Goal: Task Accomplishment & Management: Use online tool/utility

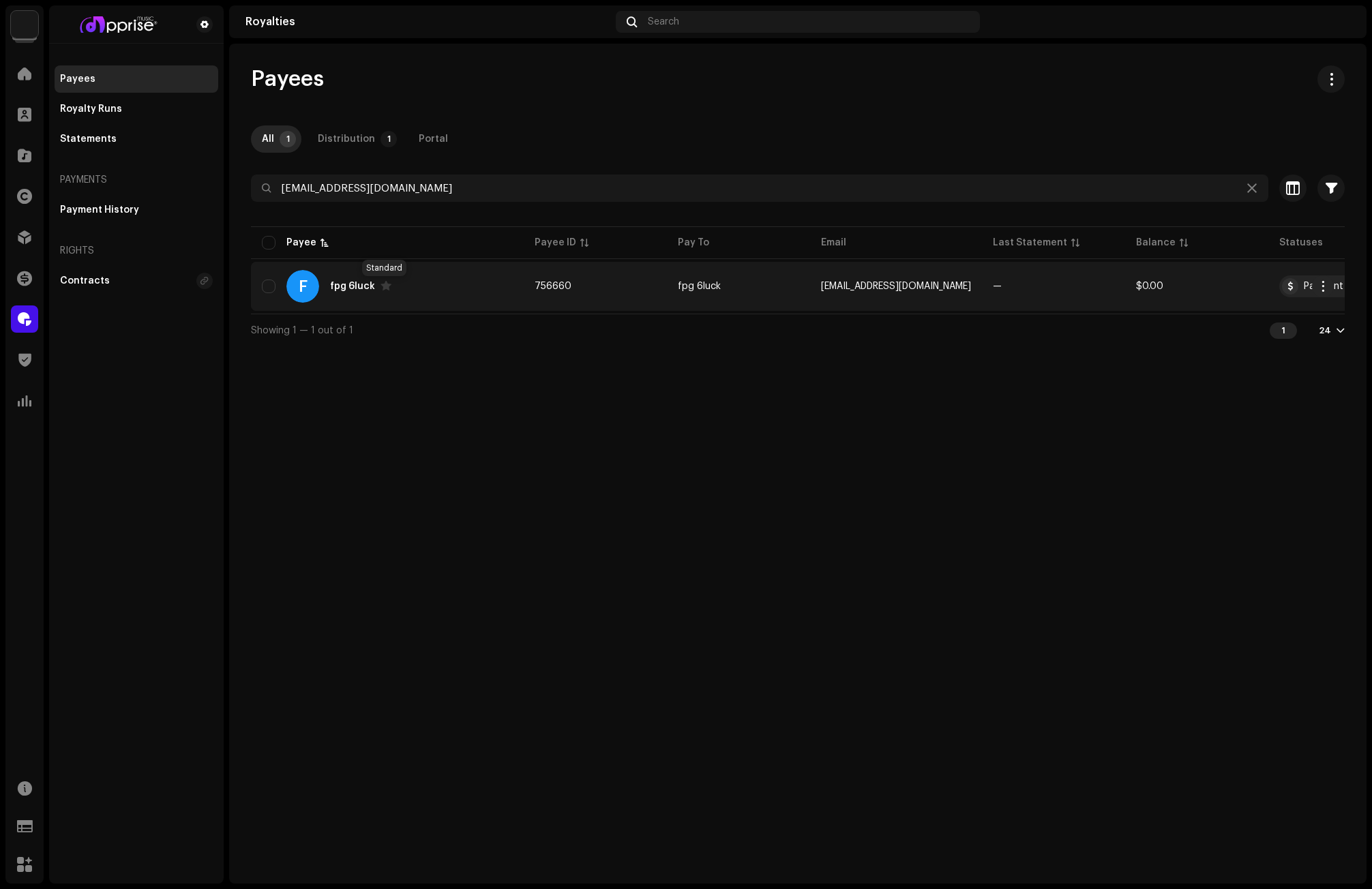
click at [384, 285] on span at bounding box center [385, 286] width 11 height 11
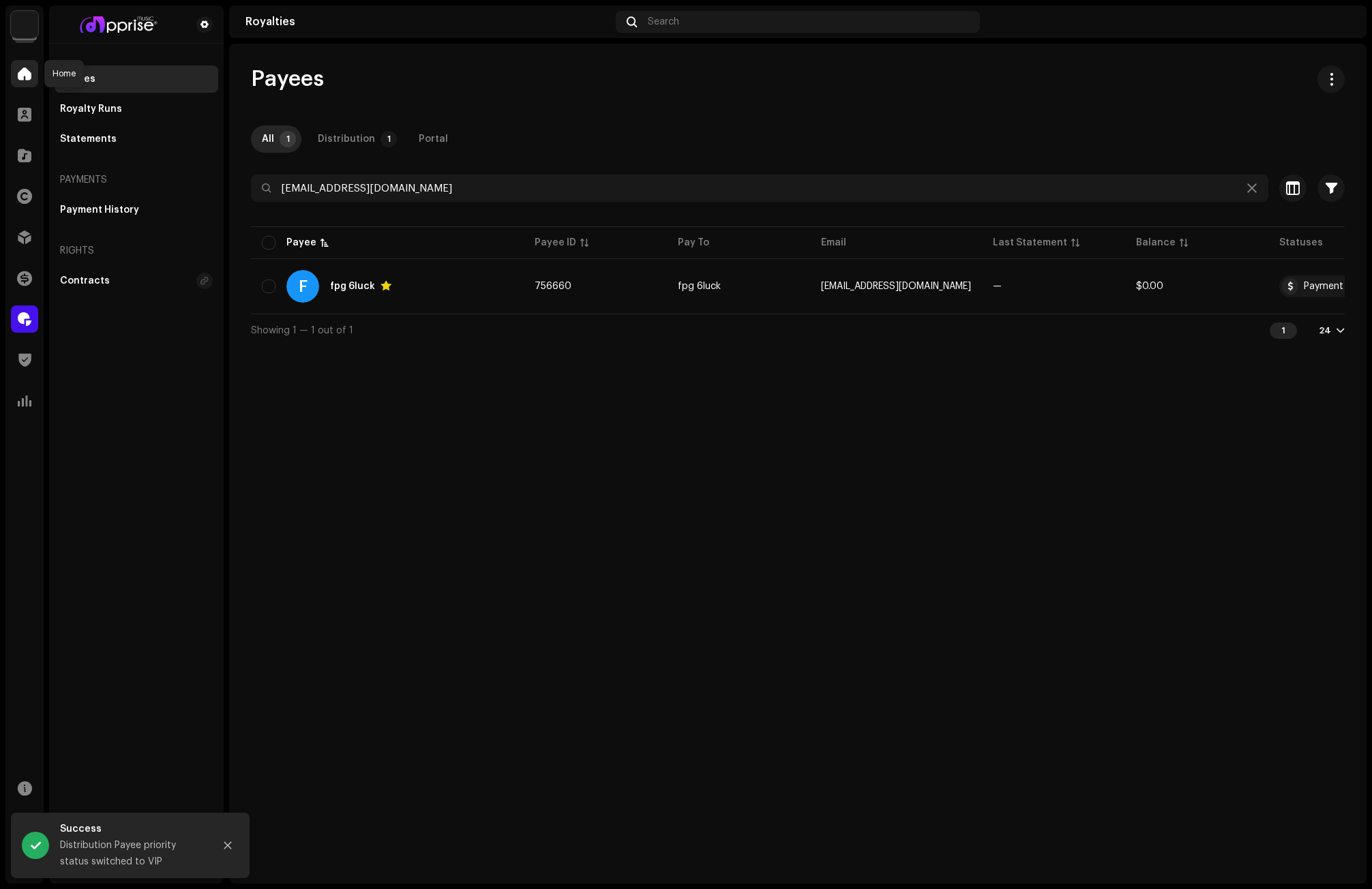
click at [24, 73] on span at bounding box center [25, 73] width 14 height 11
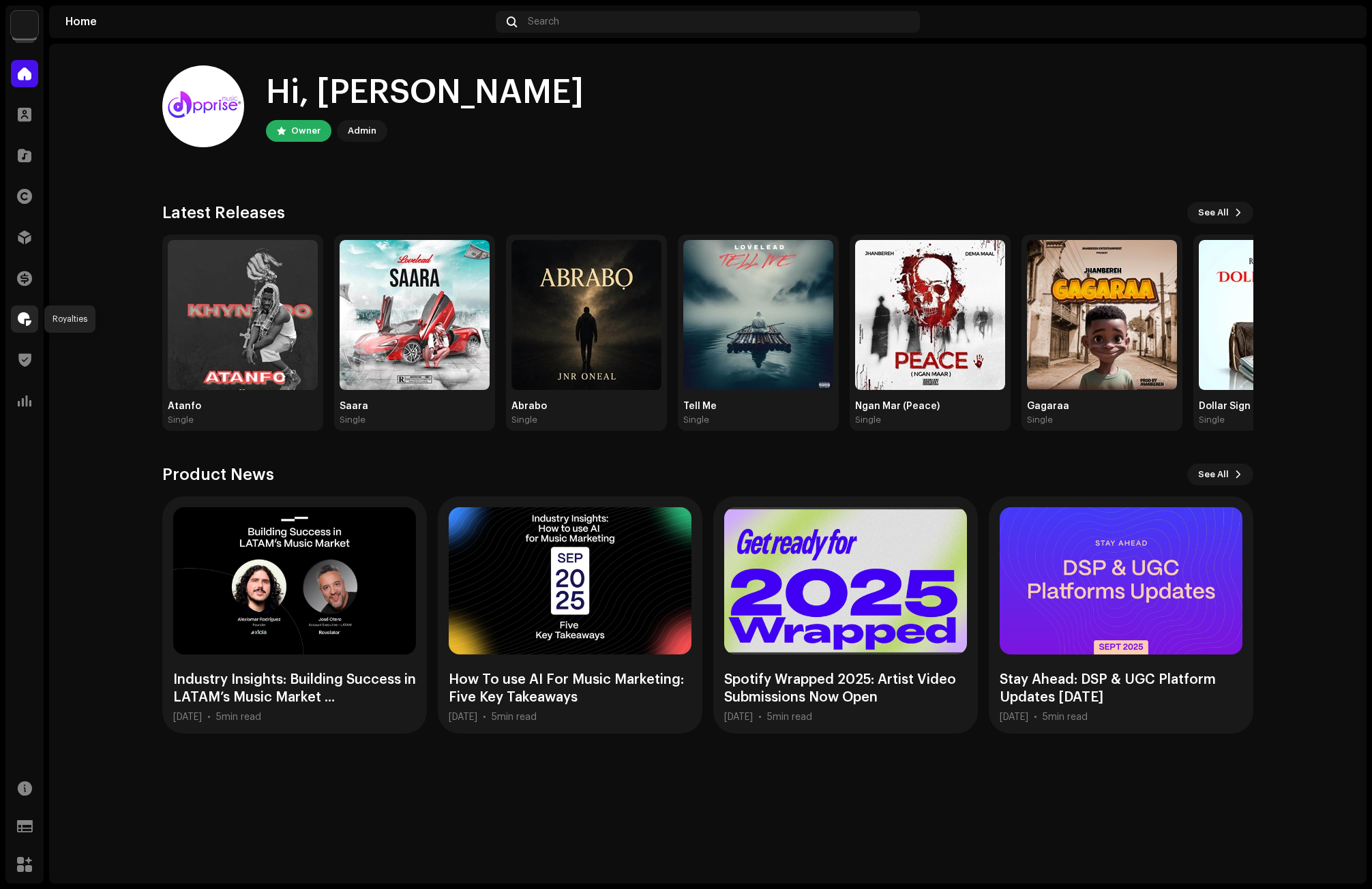
click at [30, 318] on span at bounding box center [25, 319] width 14 height 11
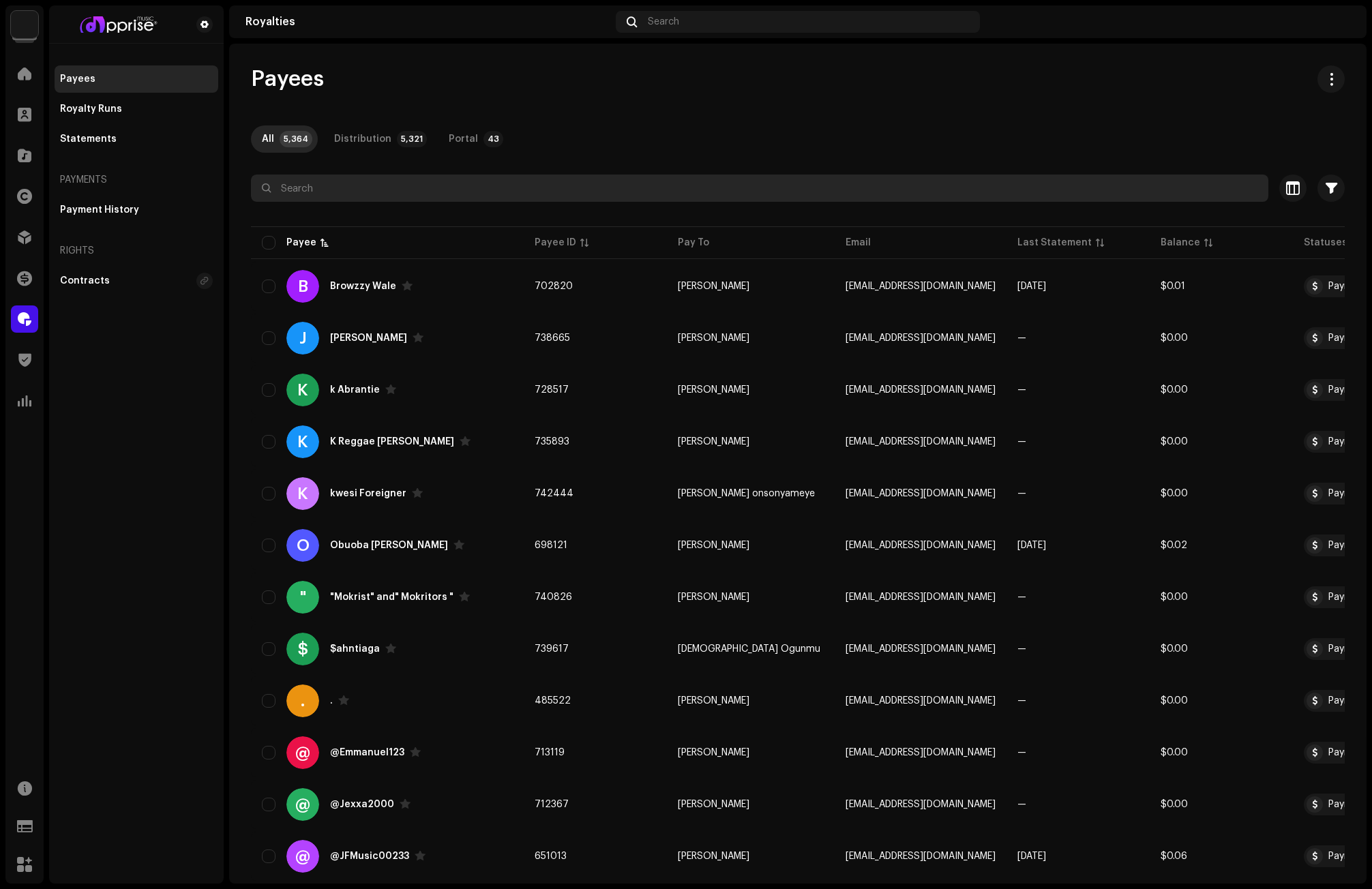
paste input "[EMAIL_ADDRESS][DOMAIN_NAME]"
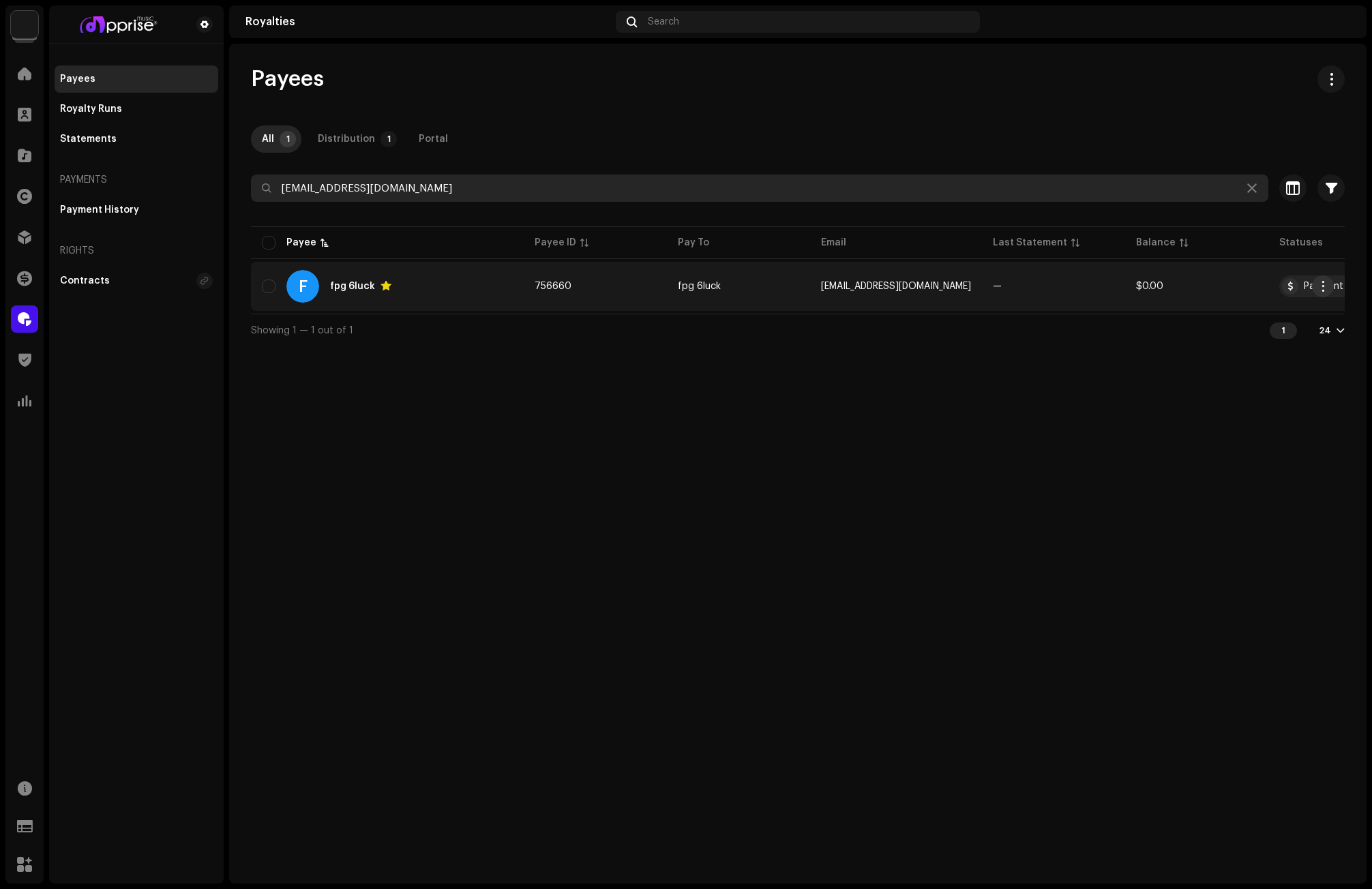
type input "[EMAIL_ADDRESS][DOMAIN_NAME]"
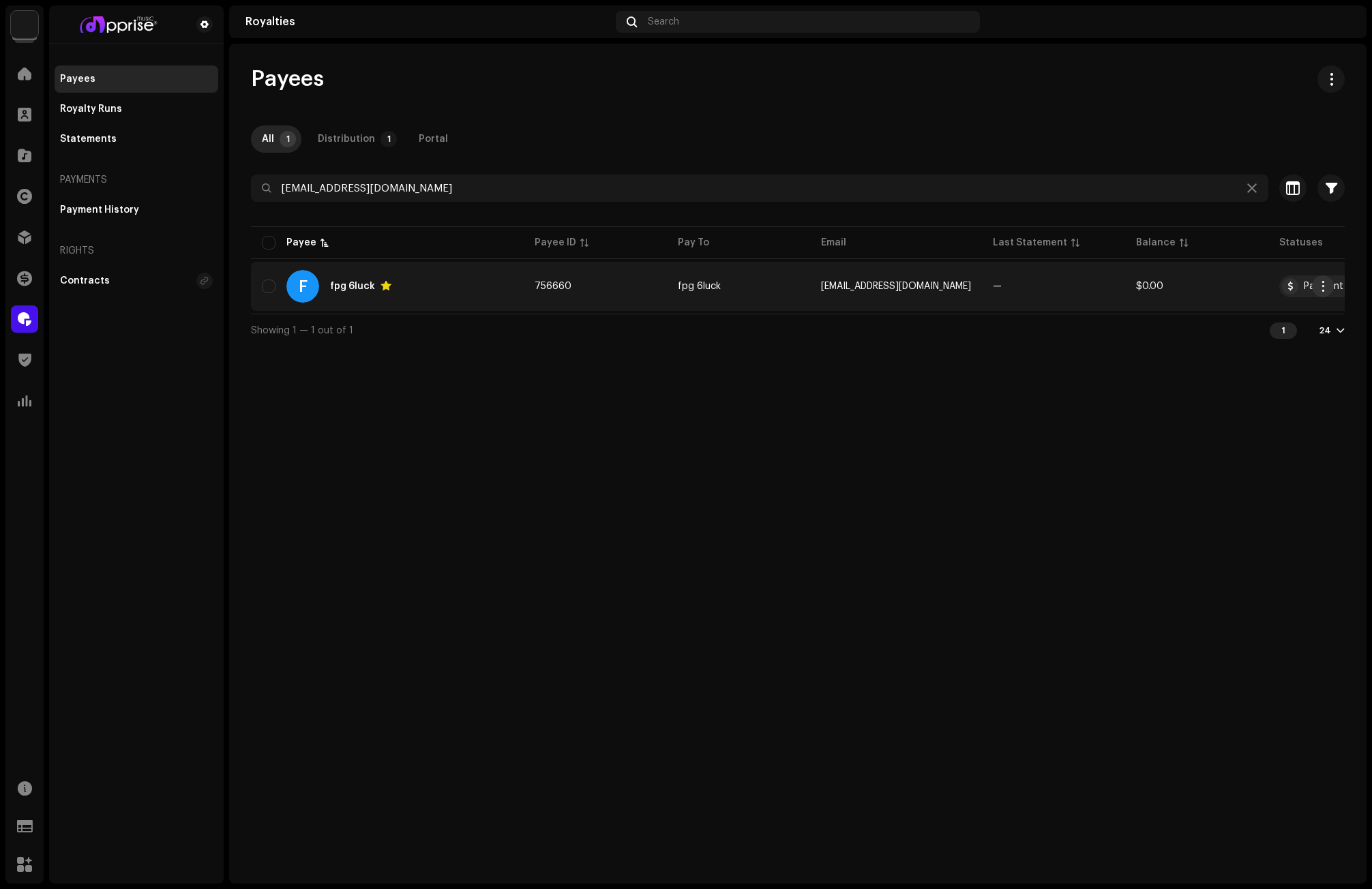
click at [1318, 287] on span "button" at bounding box center [1323, 286] width 10 height 11
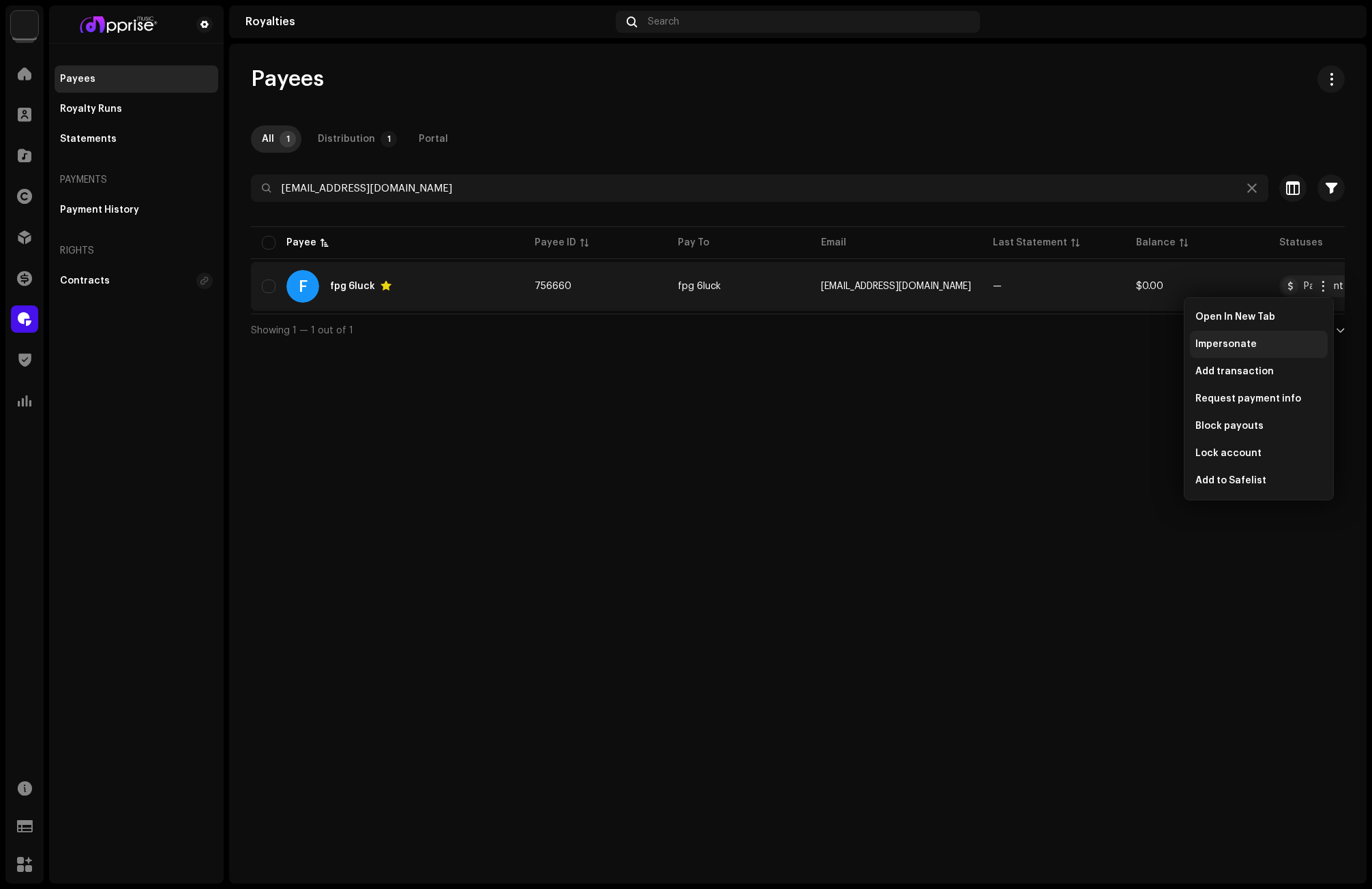
click at [1230, 345] on span "Impersonate" at bounding box center [1226, 344] width 62 height 11
